Goal: Download file/media

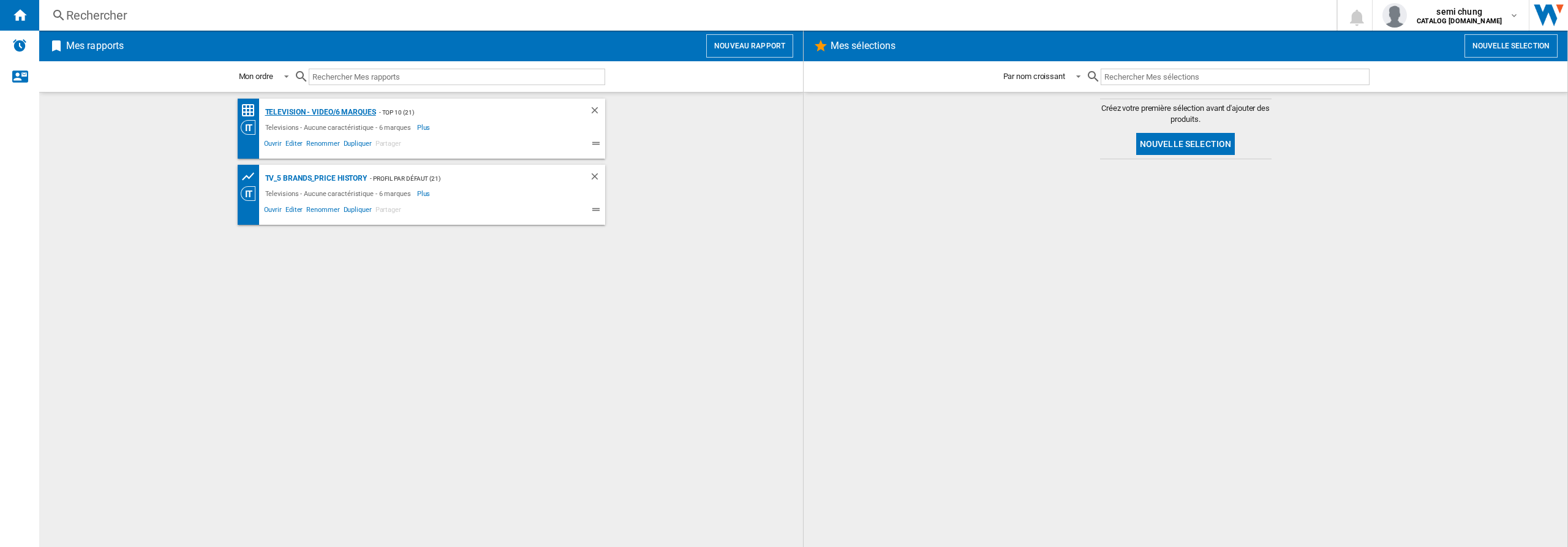
click at [320, 113] on div "Television - video/6 marques" at bounding box center [319, 112] width 114 height 15
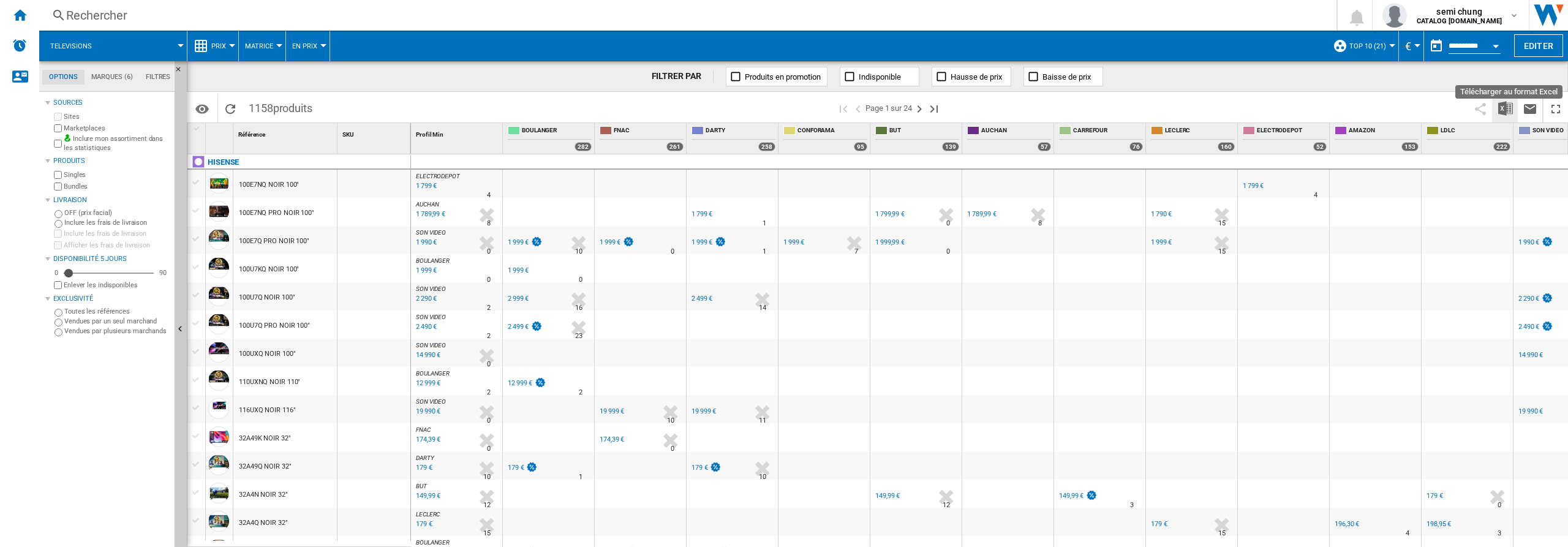
click at [1504, 105] on img "Télécharger au format Excel" at bounding box center [1505, 108] width 15 height 15
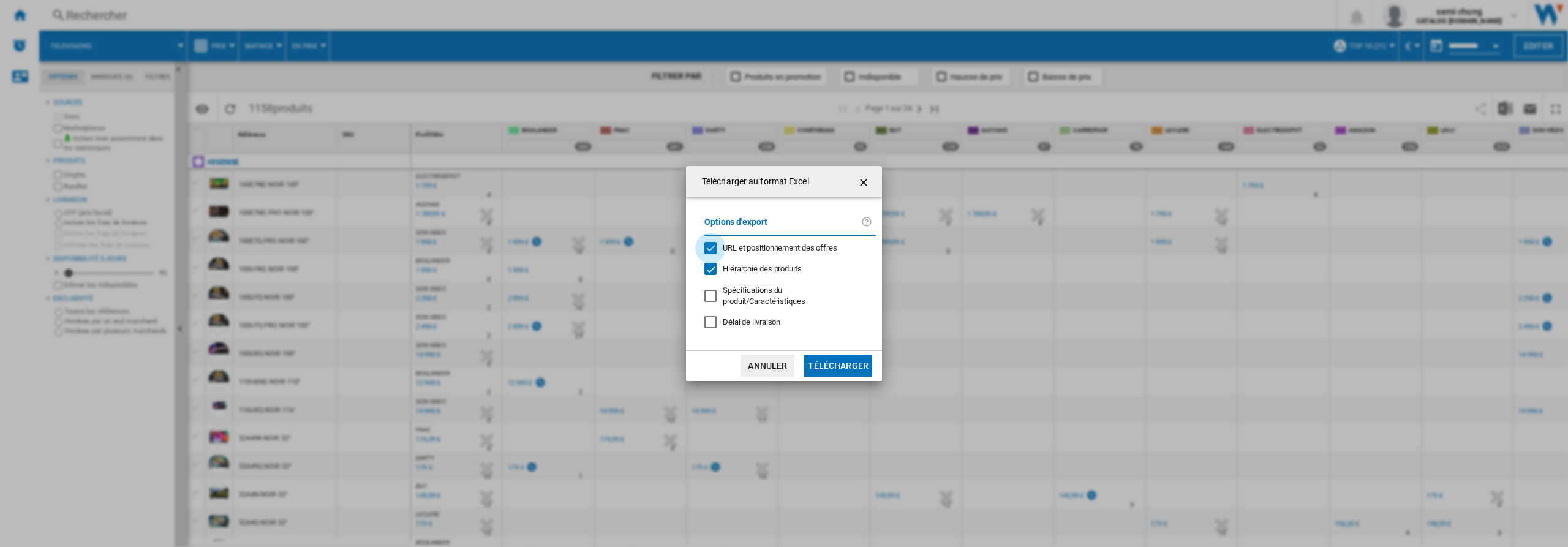
click at [710, 248] on div "URL et positionnement des offres" at bounding box center [710, 248] width 12 height 12
click at [711, 269] on div "Hiérarchie des produits" at bounding box center [710, 268] width 12 height 12
click at [835, 363] on button "Télécharger" at bounding box center [838, 365] width 68 height 22
